Goal: Information Seeking & Learning: Learn about a topic

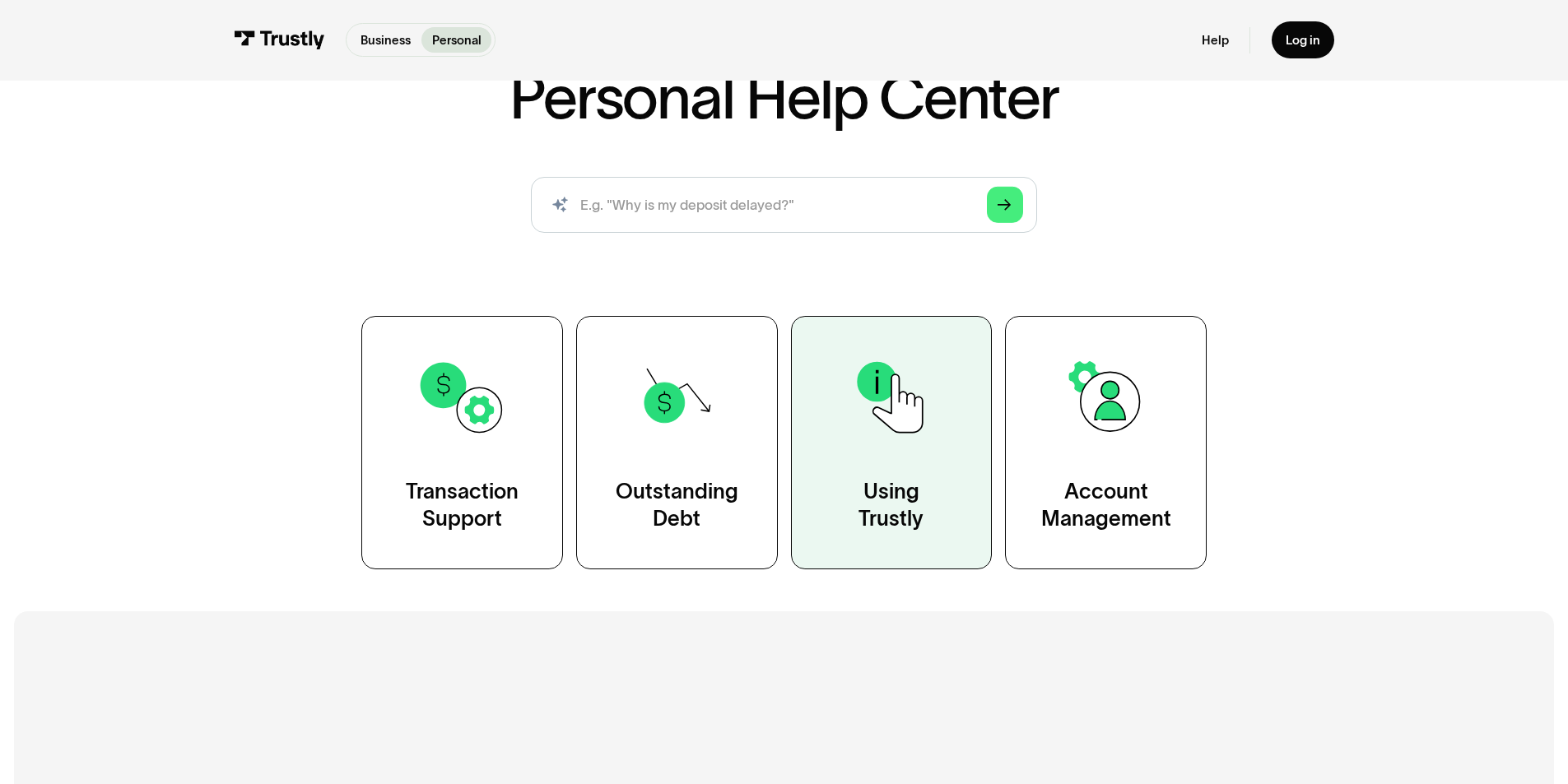
scroll to position [136, 0]
click at [881, 422] on img at bounding box center [891, 397] width 91 height 91
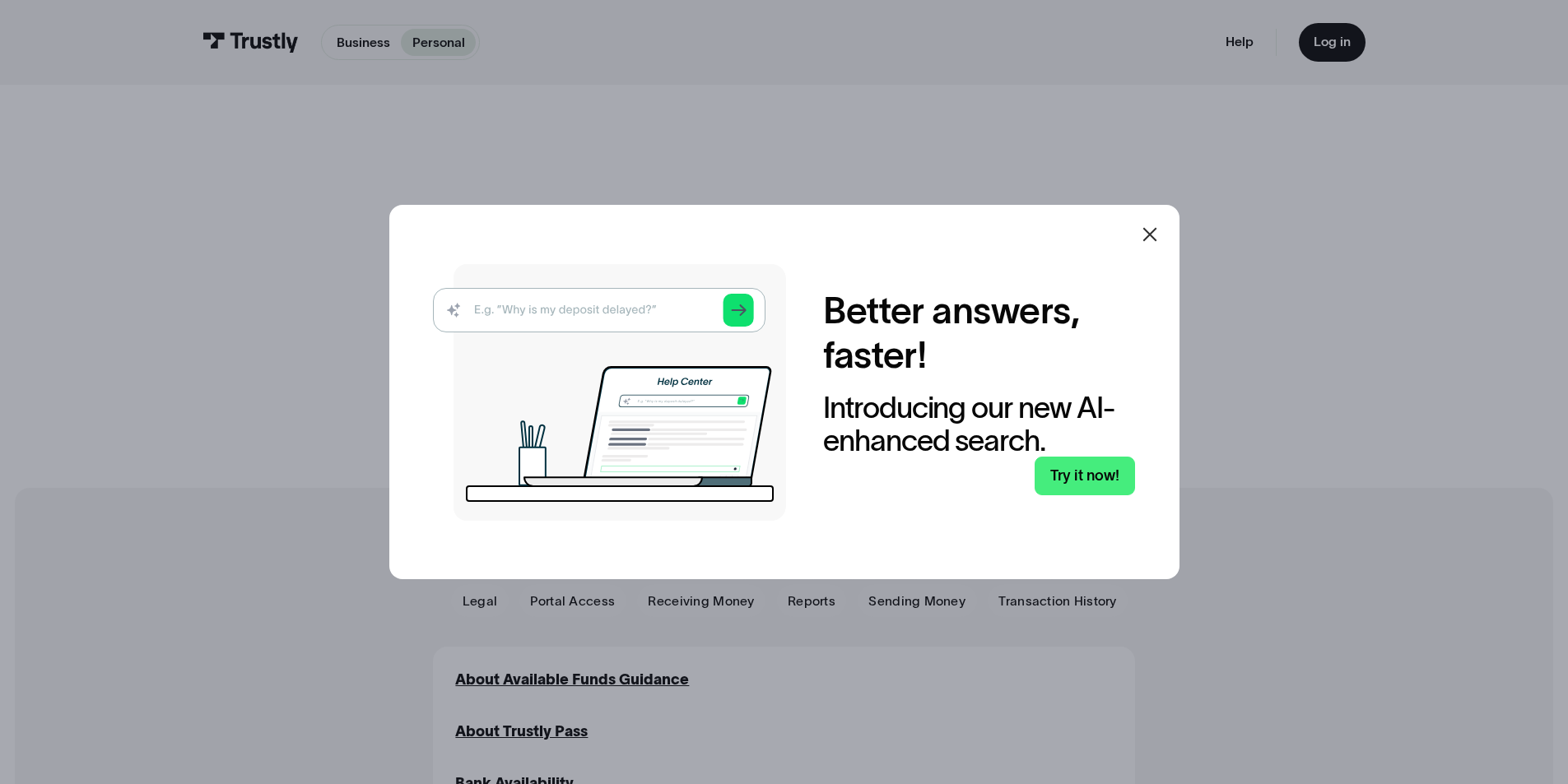
click at [1159, 241] on icon at bounding box center [1150, 234] width 20 height 20
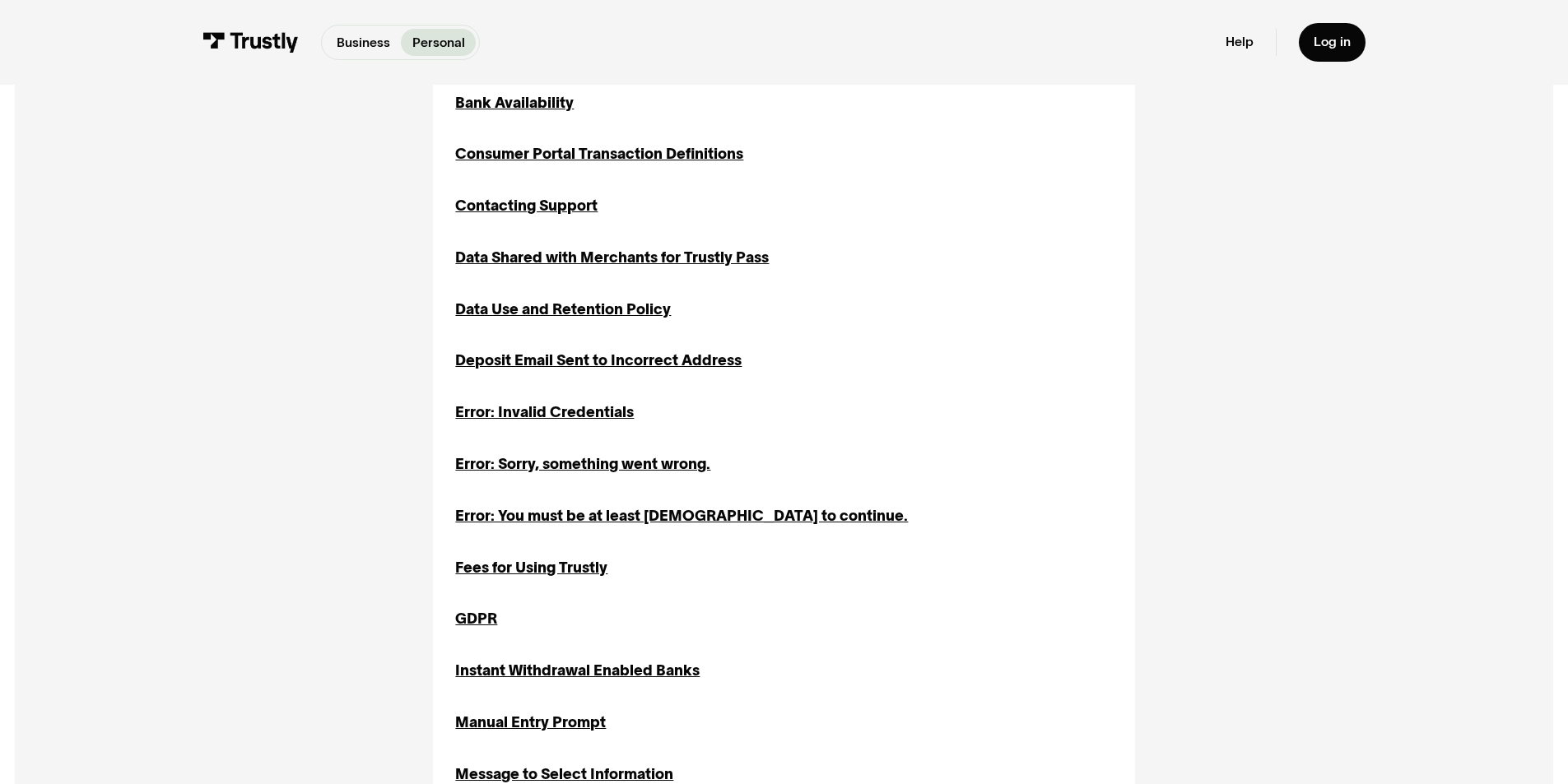
scroll to position [682, 0]
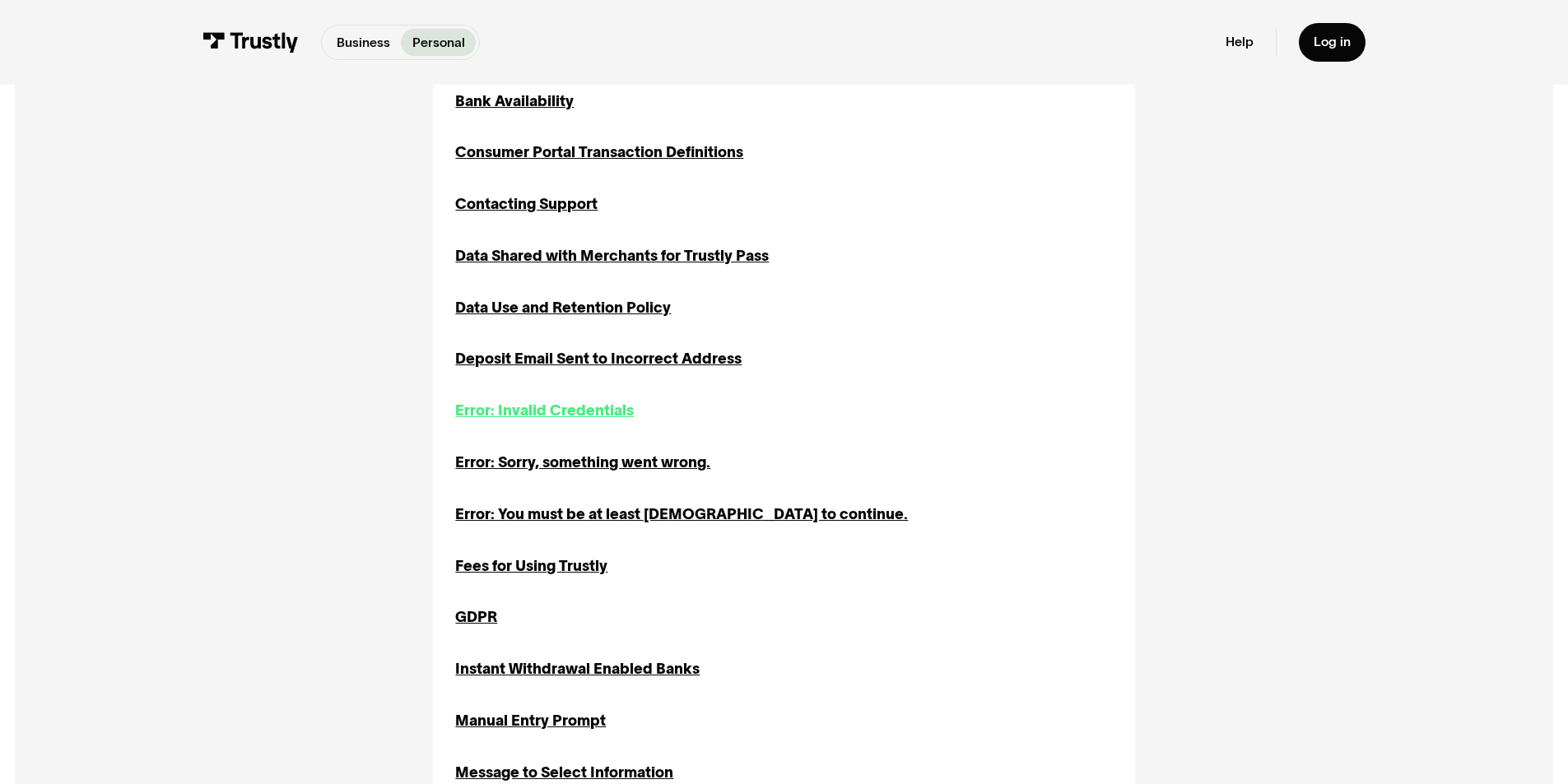
click at [601, 417] on div "Error: Invalid Credentials" at bounding box center [544, 410] width 179 height 22
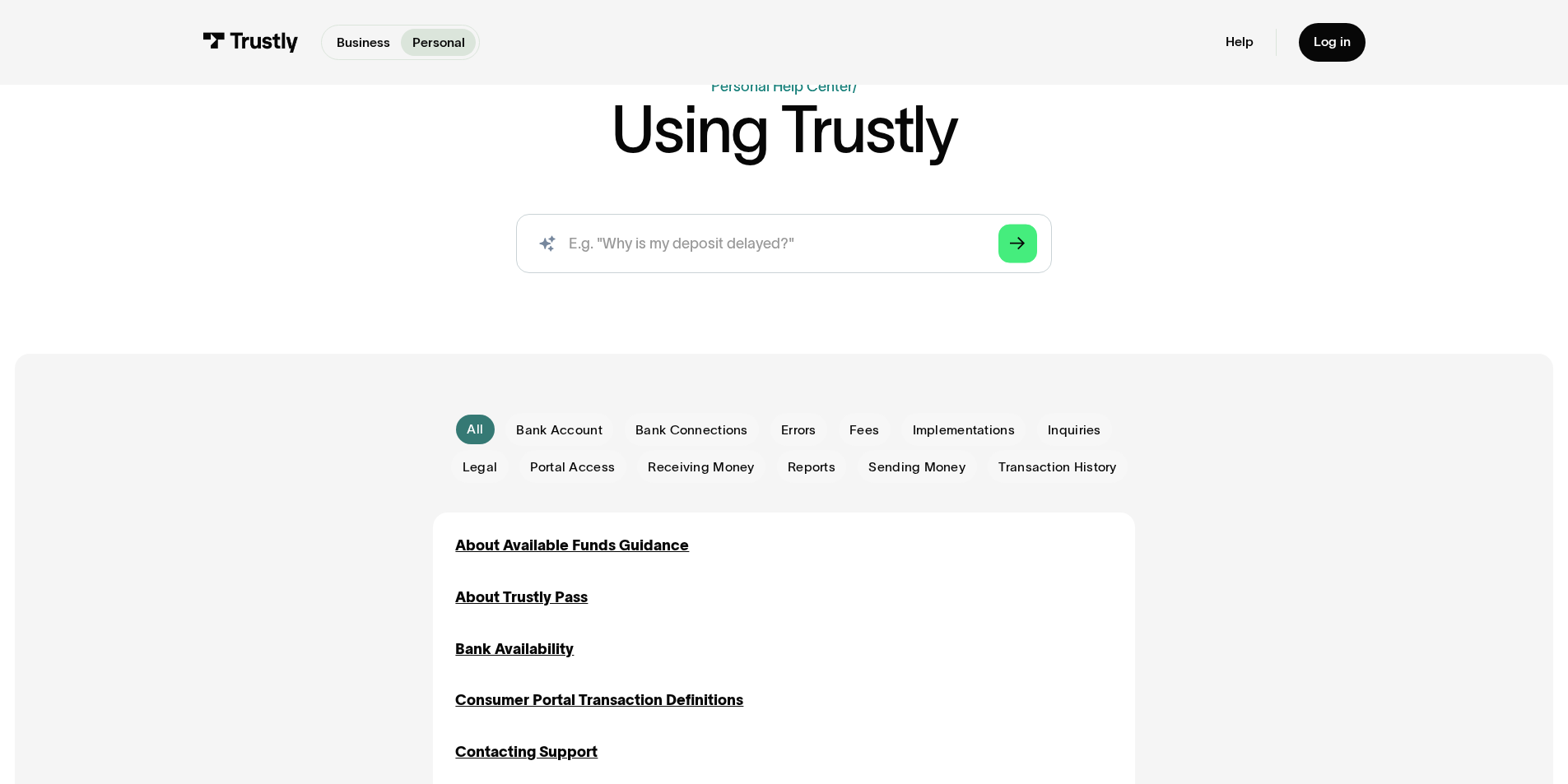
scroll to position [135, 0]
click at [577, 432] on span "Bank Account" at bounding box center [559, 429] width 85 height 18
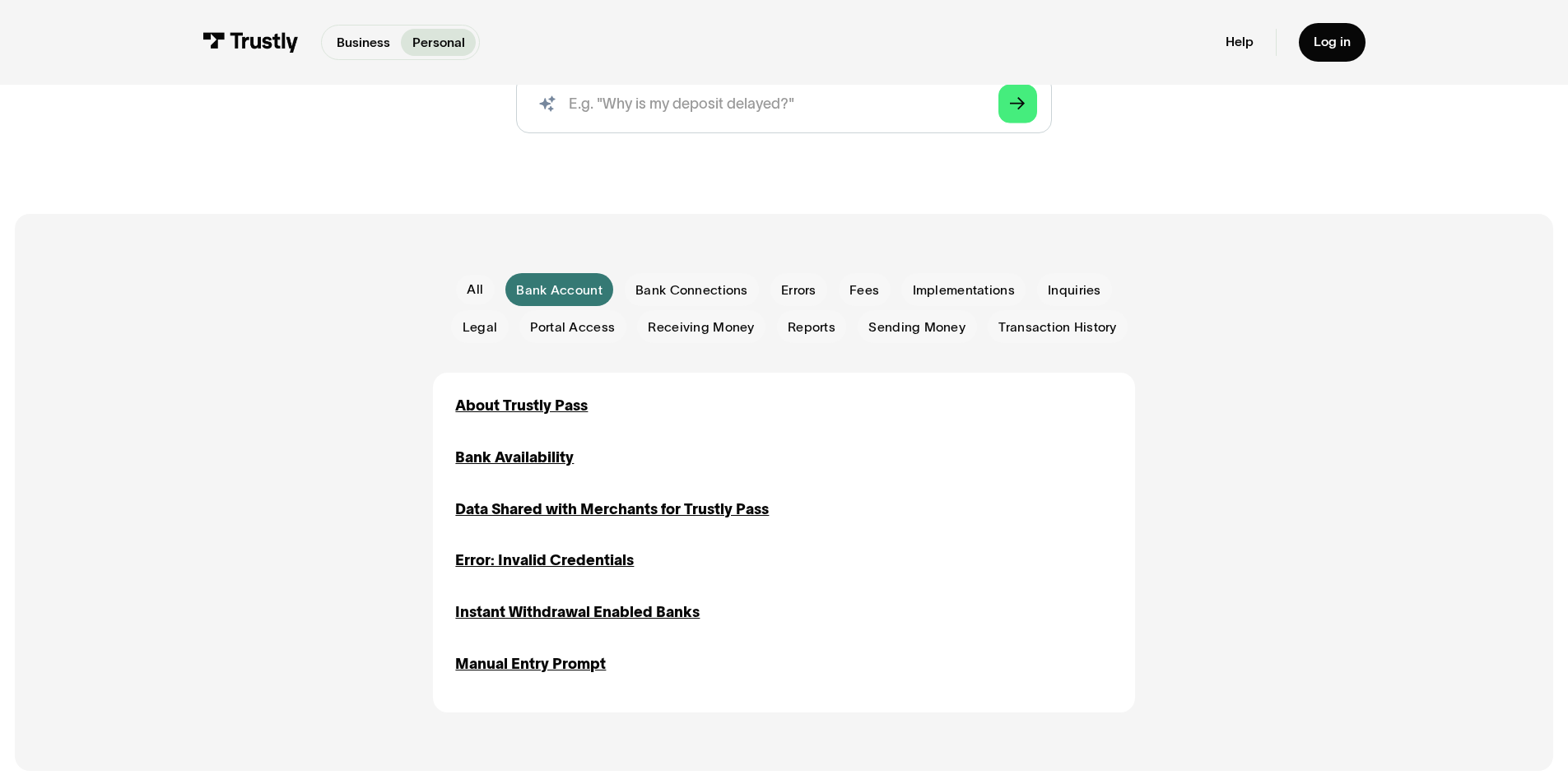
scroll to position [273, 0]
click at [561, 412] on div "About Trustly Pass" at bounding box center [521, 407] width 132 height 22
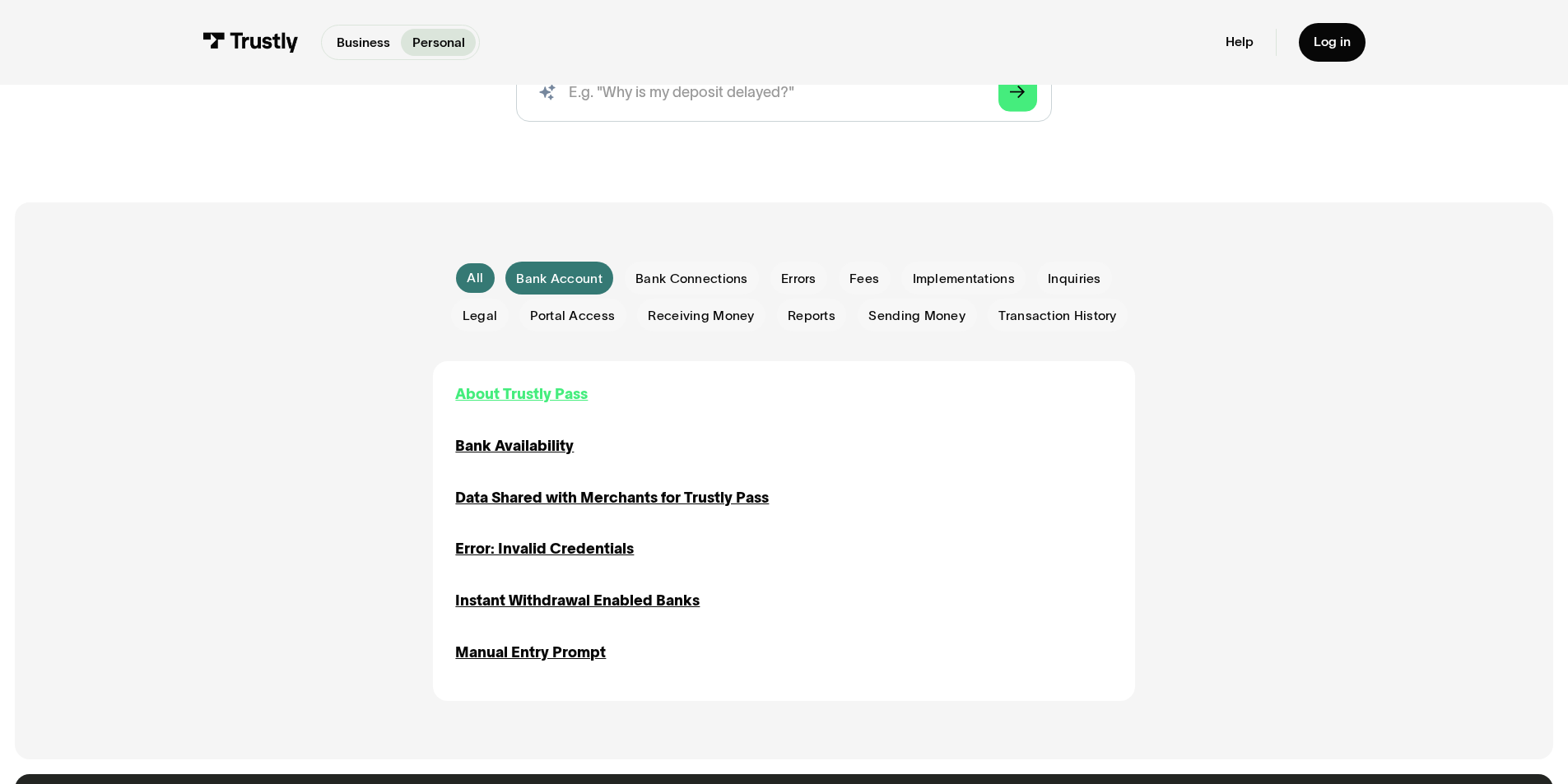
click at [566, 396] on div "About Trustly Pass" at bounding box center [521, 394] width 132 height 22
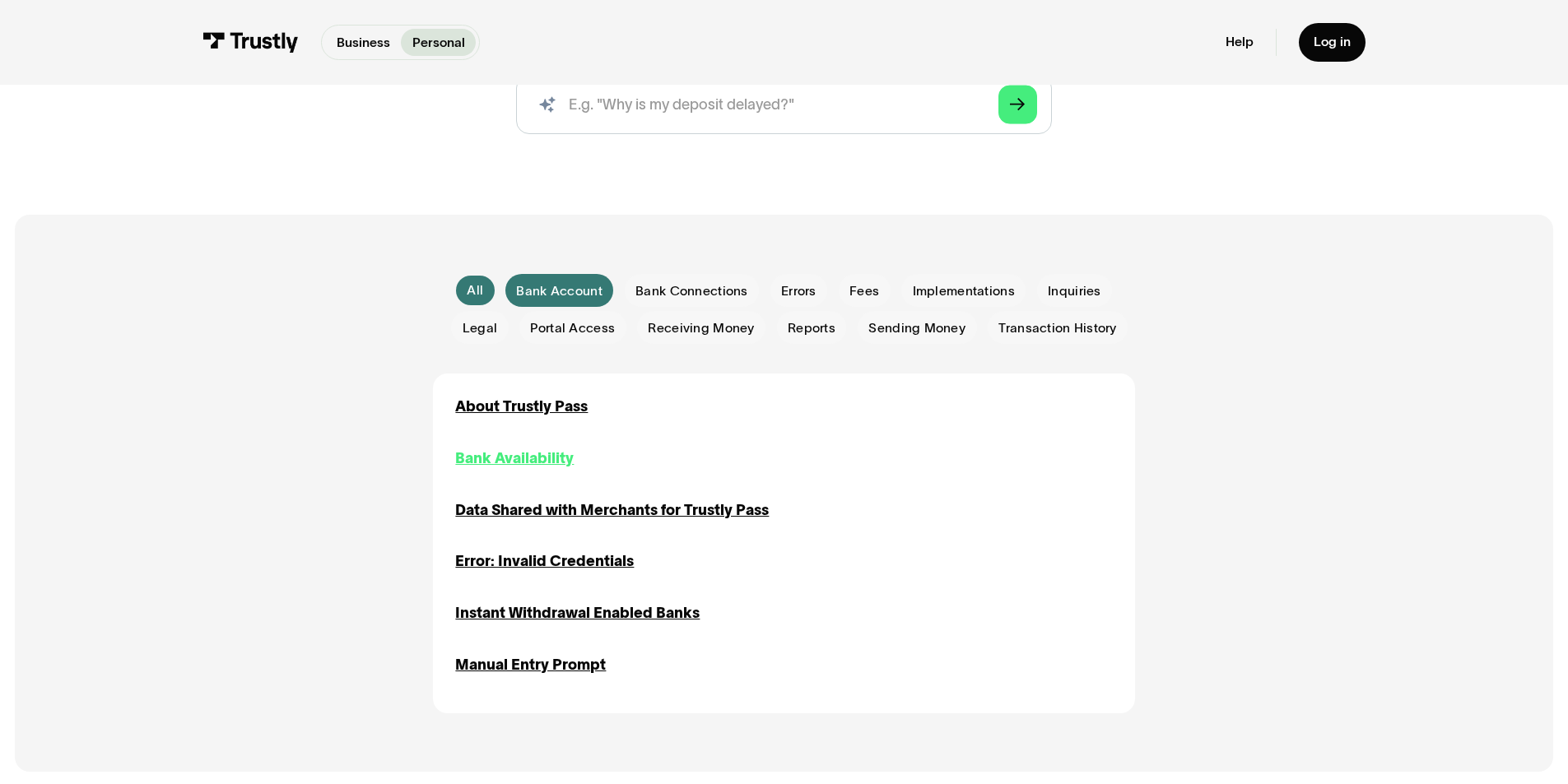
click at [545, 464] on div "Bank Availability" at bounding box center [513, 458] width 118 height 22
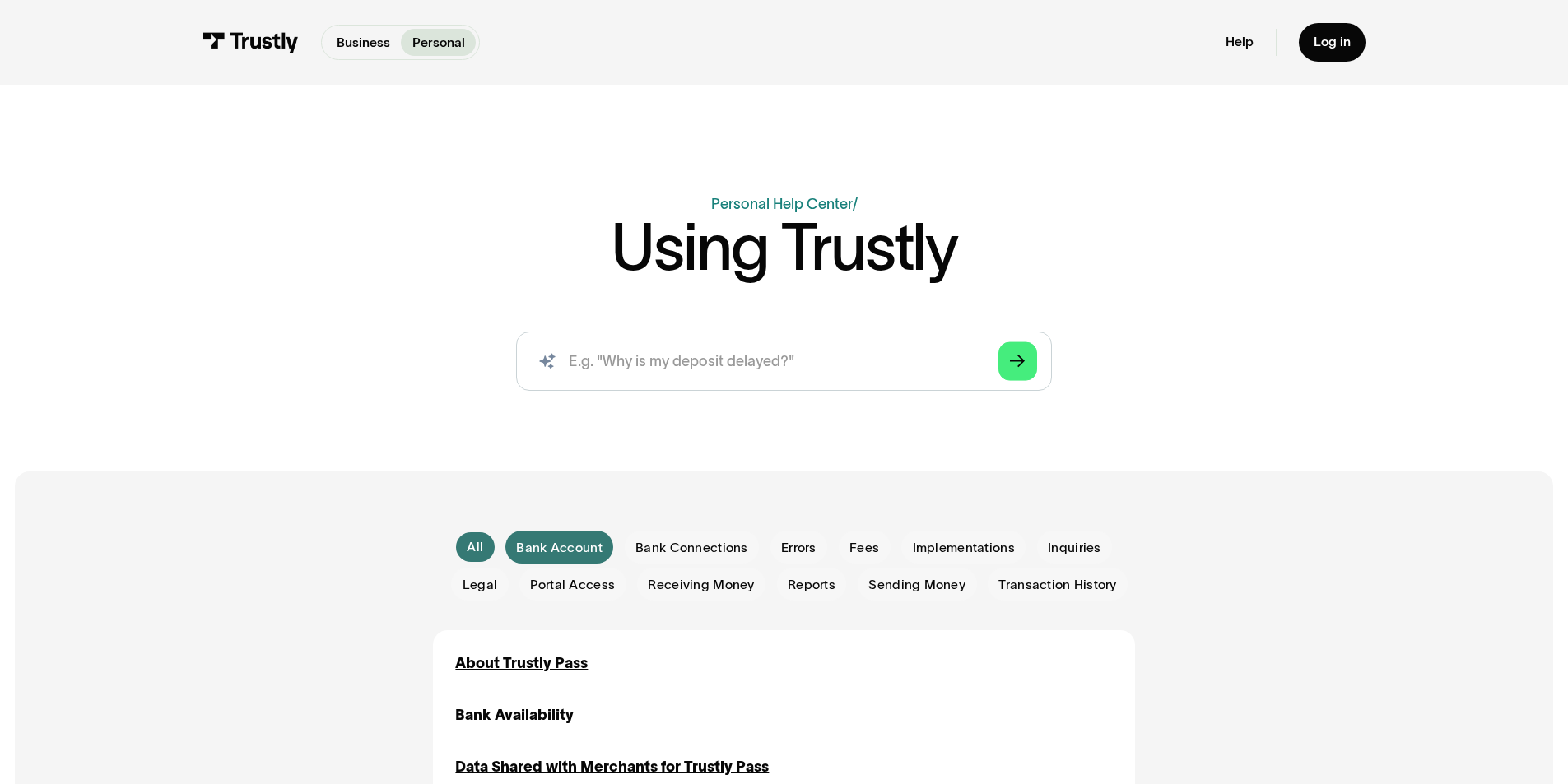
scroll to position [0, 0]
